Goal: Transaction & Acquisition: Download file/media

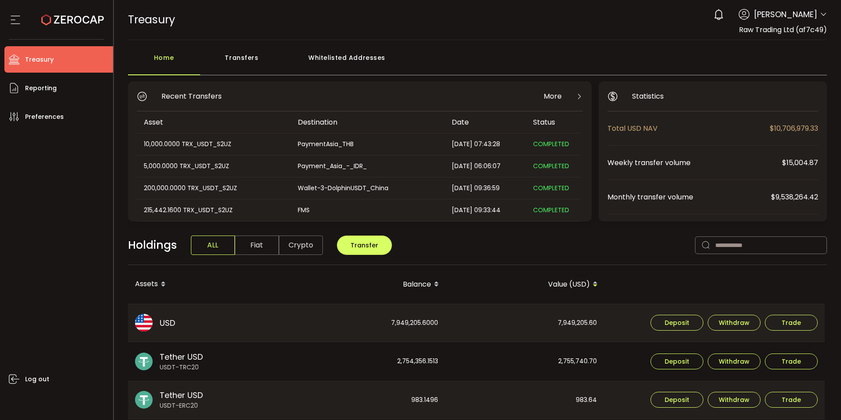
click at [817, 14] on div "0 Cristal Quinal Account Raw Trading Ltd (af7c49) Raw Trading Ltd (Payments) (d…" at bounding box center [768, 14] width 118 height 19
drag, startPoint x: 817, startPoint y: 14, endPoint x: 820, endPoint y: 17, distance: 5.0
click at [820, 17] on icon at bounding box center [823, 14] width 7 height 7
click at [826, 14] on header "PDF is being processed and will download to your computer TREASURY Buy Power $0…" at bounding box center [478, 20] width 728 height 40
click at [820, 16] on icon at bounding box center [823, 14] width 7 height 7
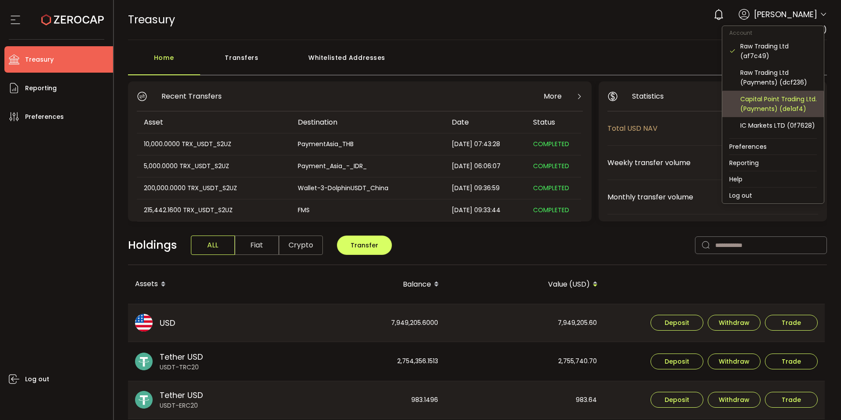
scroll to position [58, 0]
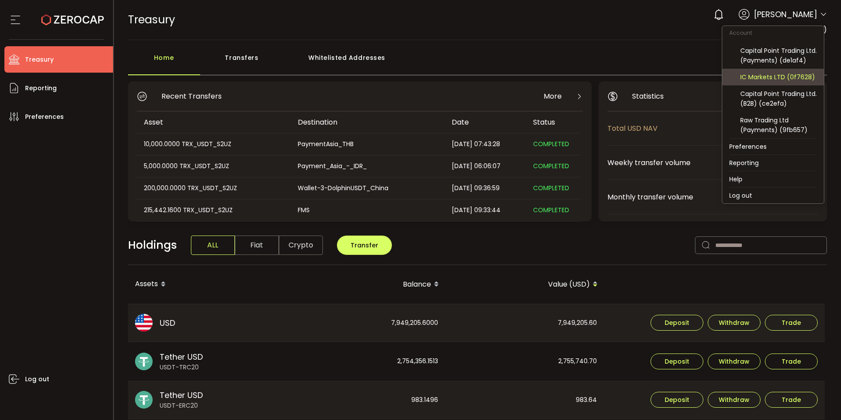
click at [794, 79] on div "IC Markets LTD (0f7628)" at bounding box center [779, 77] width 77 height 10
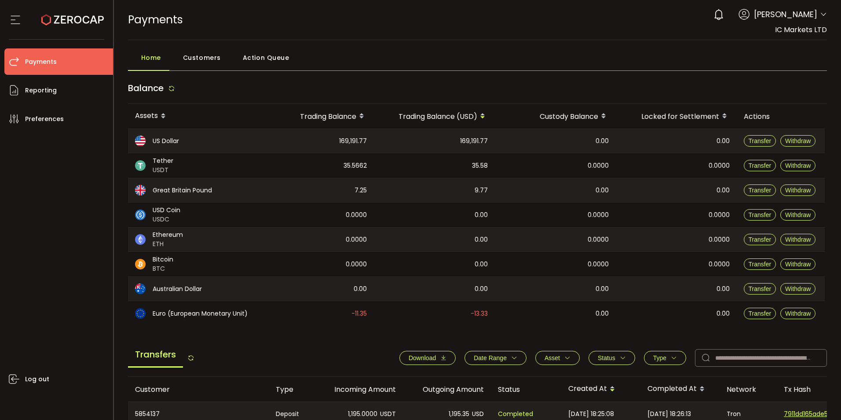
click at [417, 359] on span "Download" at bounding box center [422, 357] width 27 height 7
